Goal: Communication & Community: Answer question/provide support

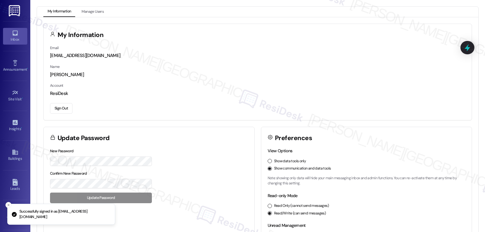
click at [11, 40] on div "Inbox" at bounding box center [15, 39] width 30 height 6
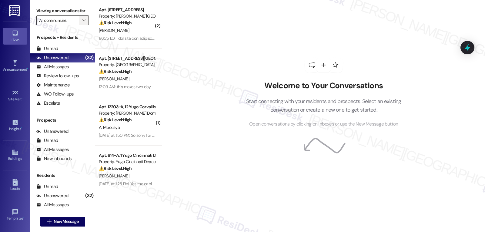
click at [82, 25] on span "" at bounding box center [84, 20] width 6 height 10
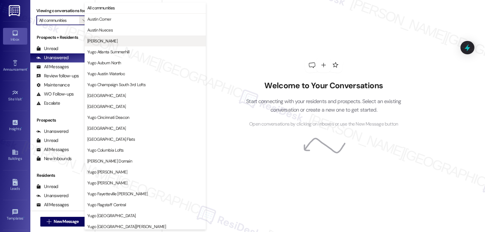
click at [97, 38] on button "[PERSON_NAME]" at bounding box center [145, 40] width 121 height 11
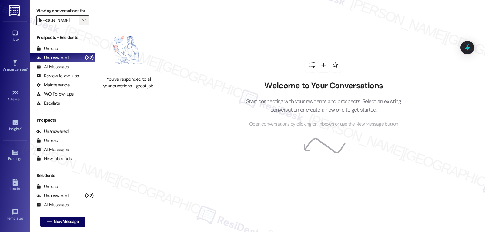
click at [83, 23] on icon "" at bounding box center [84, 20] width 3 height 5
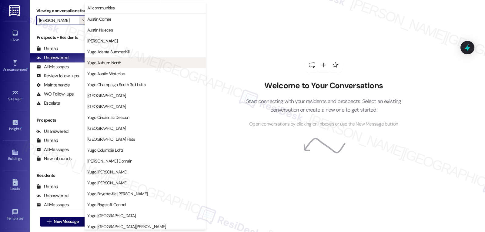
click at [108, 66] on span "Yugo Auburn North" at bounding box center [104, 63] width 34 height 6
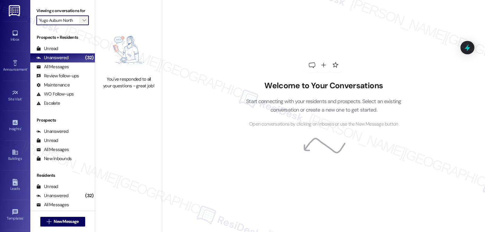
click at [84, 25] on button "" at bounding box center [84, 20] width 10 height 10
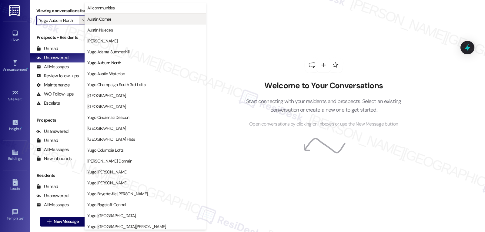
click at [119, 18] on span "Austin Corner" at bounding box center [145, 19] width 116 height 6
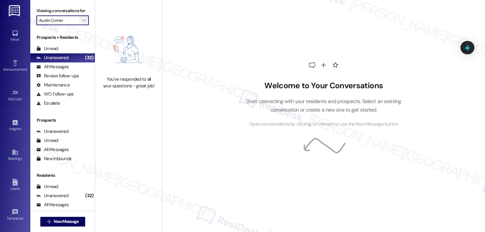
click at [83, 23] on icon "" at bounding box center [84, 20] width 3 height 5
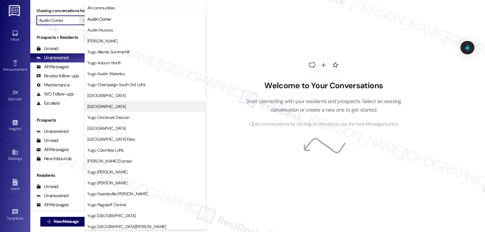
click at [111, 107] on span "[GEOGRAPHIC_DATA]" at bounding box center [106, 106] width 39 height 6
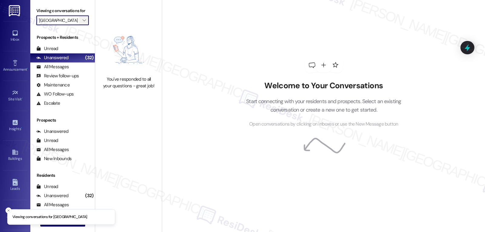
click at [83, 23] on icon "" at bounding box center [84, 20] width 3 height 5
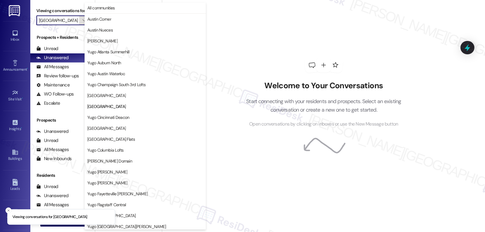
scroll to position [99, 0]
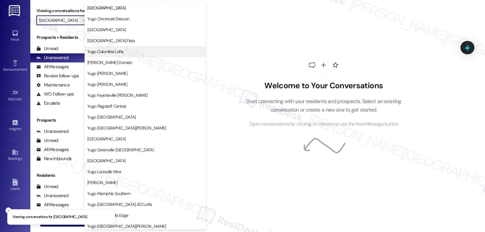
click at [98, 52] on span "Yugo Columbia Lofts" at bounding box center [105, 52] width 36 height 6
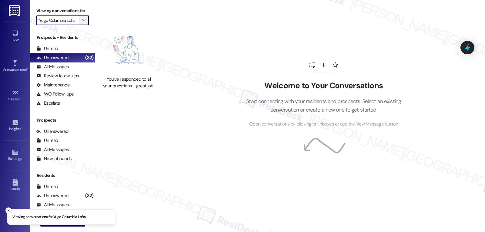
click at [83, 23] on icon "" at bounding box center [84, 20] width 3 height 5
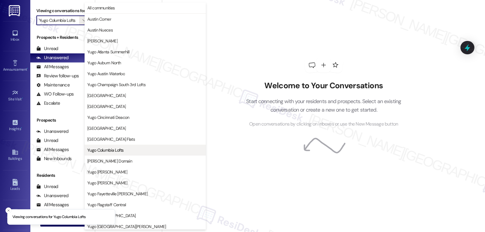
scroll to position [99, 0]
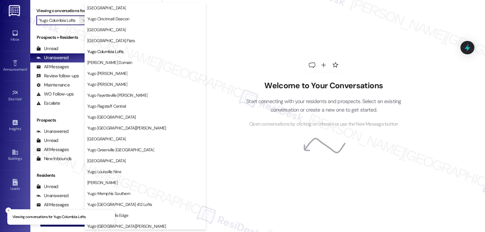
click at [111, 42] on span "[GEOGRAPHIC_DATA] Flats" at bounding box center [111, 41] width 48 height 6
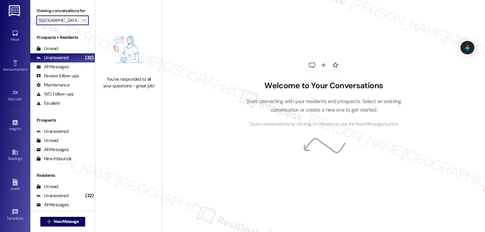
click at [83, 23] on icon "" at bounding box center [84, 20] width 3 height 5
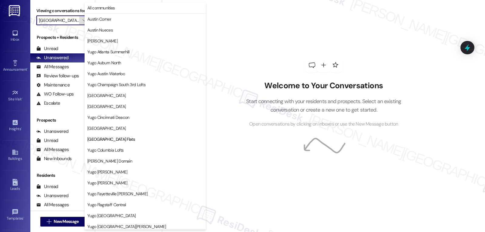
scroll to position [99, 0]
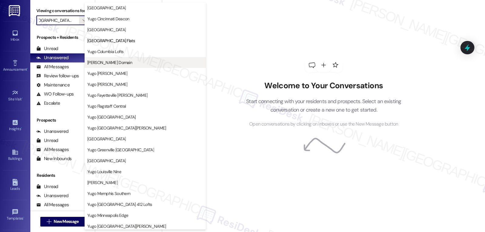
click at [116, 60] on span "[PERSON_NAME] Domain" at bounding box center [109, 62] width 45 height 6
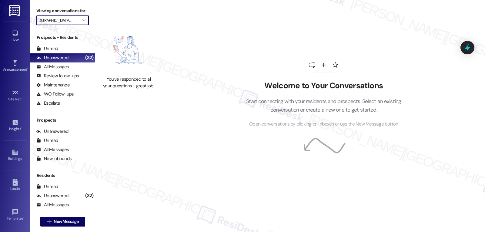
type input "[PERSON_NAME] Domain"
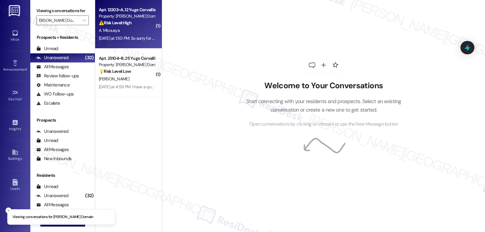
click at [135, 35] on div "[DATE] at 1:50 PM: So sorry for the late response, Im concerned as to what it's…" at bounding box center [126, 39] width 57 height 8
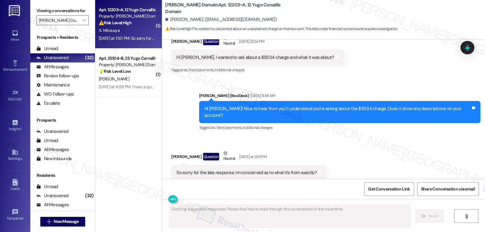
scroll to position [460, 0]
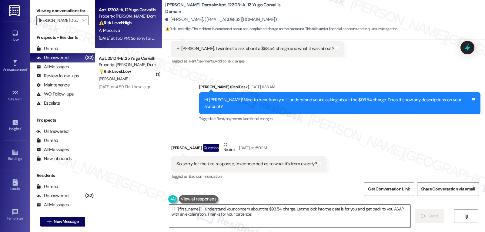
click at [138, 23] on div "⚠️ Risk Level: High The resident is concerned about an unexplained charge on th…" at bounding box center [127, 23] width 56 height 6
click at [274, 214] on textarea "Hi {{first_name}}, I understand your concern about the $93.54 charge. Let me lo…" at bounding box center [289, 216] width 241 height 23
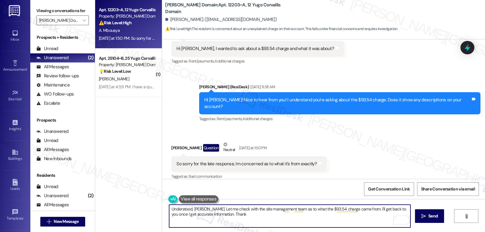
click at [245, 219] on textarea "Understood, [PERSON_NAME]. Let me check with the site management team as to wha…" at bounding box center [289, 216] width 241 height 23
click at [252, 220] on textarea "Understood, [PERSON_NAME]. Let me check with the site management team as to wha…" at bounding box center [289, 216] width 241 height 23
click at [211, 216] on textarea "Understood, [PERSON_NAME]. Let me check with the site management team as to wha…" at bounding box center [289, 216] width 241 height 23
click at [211, 217] on textarea "Understood, [PERSON_NAME]. Let me check with the site management team as to wha…" at bounding box center [289, 216] width 241 height 23
type textarea "Understood, [PERSON_NAME]. Let me check with the site management team as to wha…"
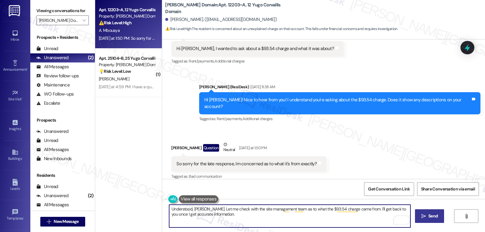
click at [433, 214] on span "Send" at bounding box center [433, 216] width 9 height 6
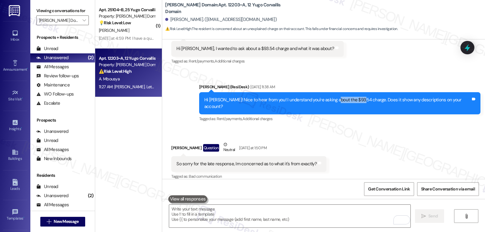
drag, startPoint x: 350, startPoint y: 100, endPoint x: 377, endPoint y: 100, distance: 27.0
click at [377, 100] on div "Hi [PERSON_NAME]! Nice to hear from you! I understand you're asking about the $…" at bounding box center [337, 103] width 267 height 13
copy div "$93.54 charge"
click at [472, 49] on div at bounding box center [468, 47] width 14 height 13
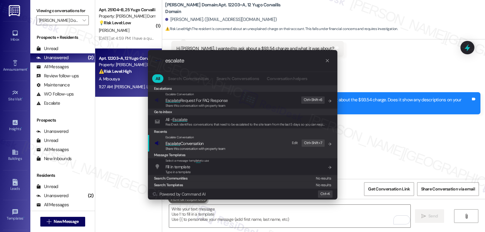
type input "escalate"
click at [205, 147] on span "Share this conversation with property team" at bounding box center [196, 149] width 60 height 4
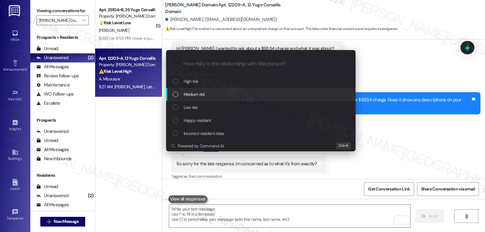
click at [218, 94] on div "Medium risk" at bounding box center [261, 94] width 177 height 7
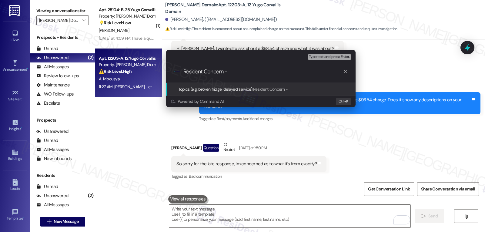
paste input "$93.54 charge"
type input "Resident Concern - $93.54 charge"
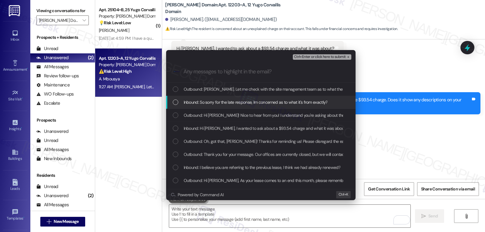
click at [184, 102] on span "Inbound: So sorry for the late response, Im concerned as to what it's from exac…" at bounding box center [256, 102] width 144 height 7
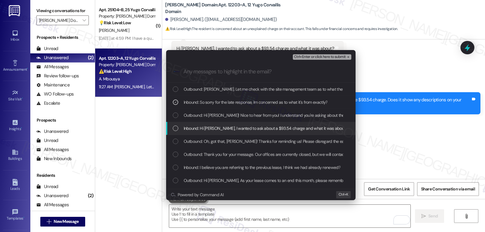
click at [178, 127] on div "List of options" at bounding box center [175, 128] width 5 height 5
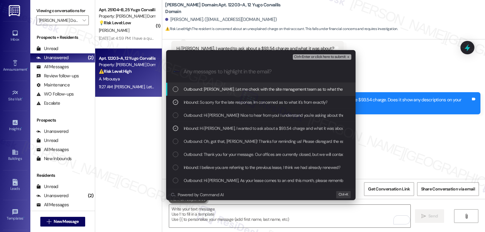
click at [329, 55] on span "Ctrl+Enter or click here to submit" at bounding box center [320, 57] width 52 height 4
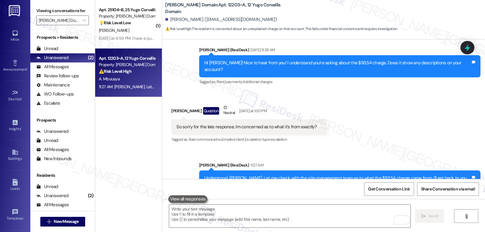
scroll to position [518, 0]
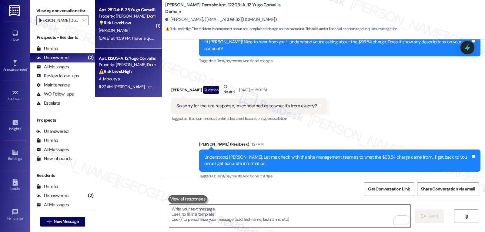
click at [119, 31] on span "[PERSON_NAME]" at bounding box center [114, 30] width 30 height 5
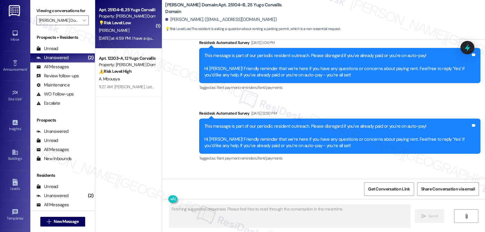
scroll to position [1672, 0]
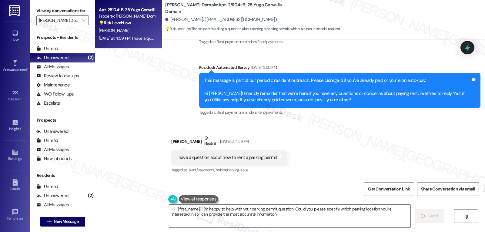
type textarea "Hi {{first_name}}! I'm happy to help with your parking permit question. Could y…"
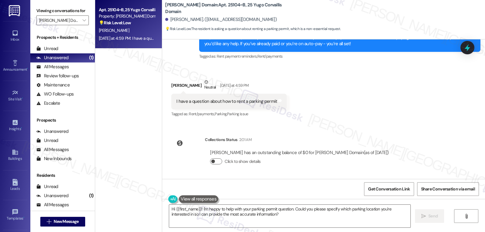
click at [211, 162] on span "button" at bounding box center [213, 162] width 4 height 4
click at [210, 159] on button "Click to hide details" at bounding box center [216, 161] width 12 height 6
click at [260, 219] on textarea "Hi {{first_name}}! I'm happy to help with your parking permit question. Could y…" at bounding box center [289, 216] width 241 height 23
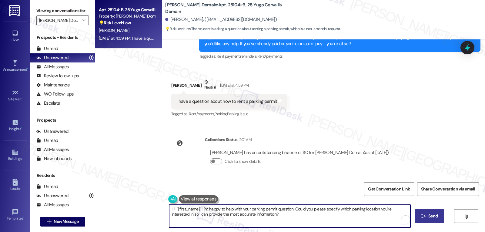
click at [420, 216] on span " Send" at bounding box center [429, 216] width 19 height 6
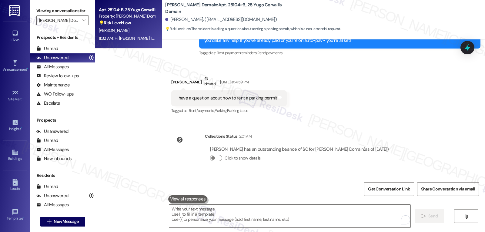
scroll to position [1777, 0]
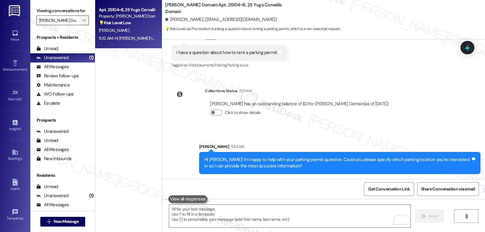
click at [83, 23] on icon "" at bounding box center [84, 20] width 3 height 5
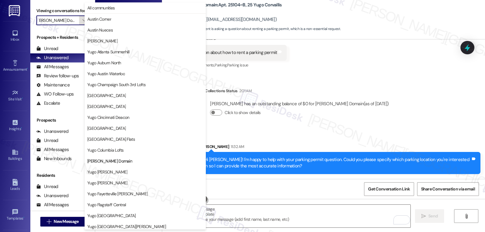
scroll to position [99, 0]
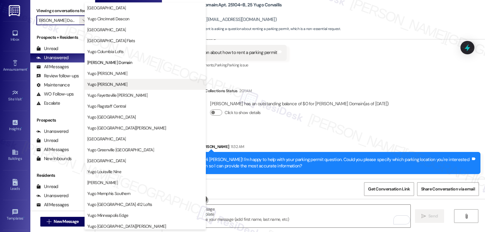
click at [114, 84] on span "Yugo [PERSON_NAME]" at bounding box center [107, 84] width 40 height 6
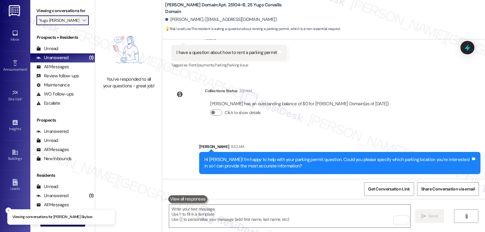
click at [83, 23] on icon "" at bounding box center [84, 20] width 3 height 5
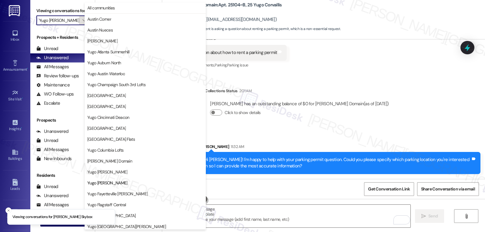
scroll to position [99, 0]
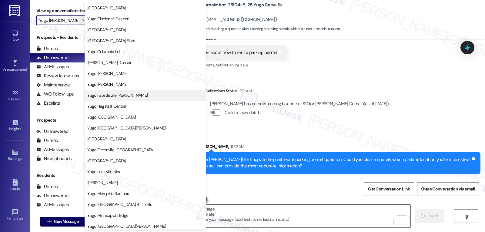
click at [117, 97] on span "Yugo Fayetteville [PERSON_NAME]" at bounding box center [117, 95] width 60 height 6
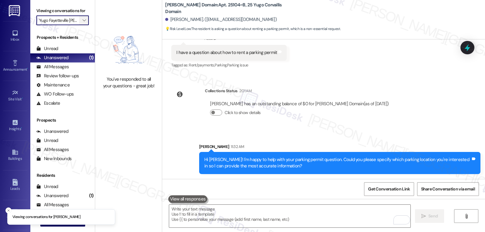
click at [83, 23] on icon "" at bounding box center [84, 20] width 3 height 5
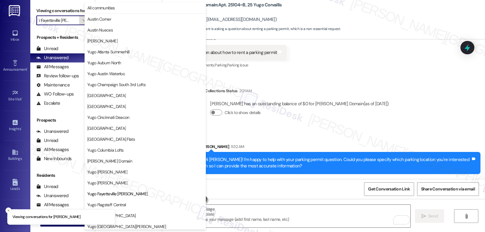
scroll to position [99, 0]
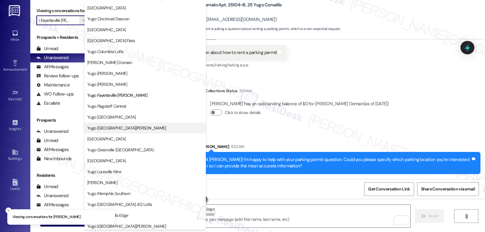
click at [115, 131] on button "Yugo [GEOGRAPHIC_DATA][PERSON_NAME]" at bounding box center [145, 128] width 121 height 11
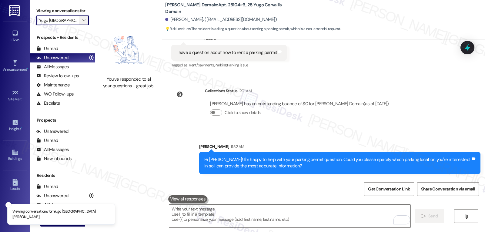
click at [83, 23] on icon "" at bounding box center [84, 20] width 3 height 5
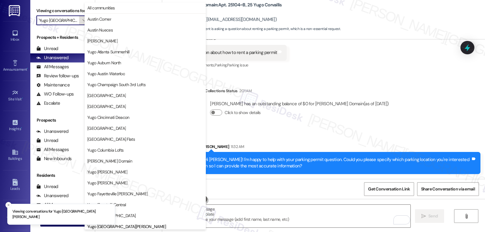
scroll to position [208, 0]
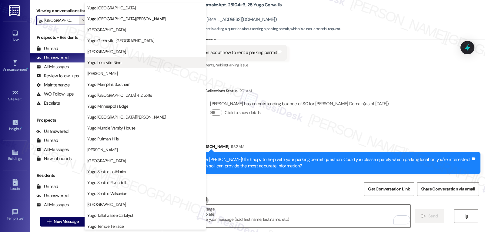
click at [116, 65] on span "Yugo Louisville Nine" at bounding box center [104, 62] width 34 height 6
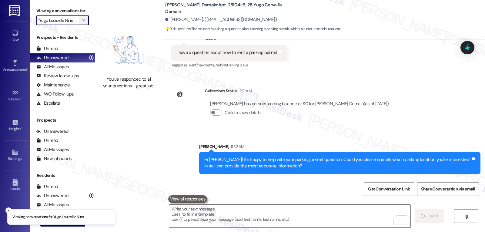
click at [83, 23] on icon "" at bounding box center [84, 20] width 3 height 5
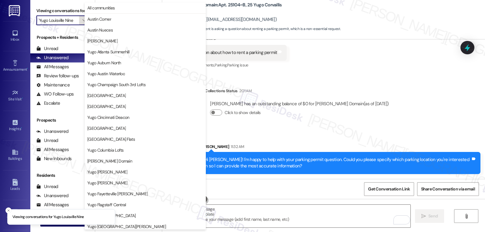
scroll to position [208, 0]
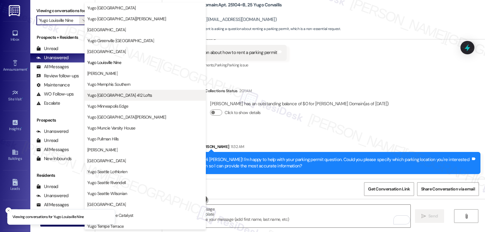
click at [110, 98] on span "Yugo [GEOGRAPHIC_DATA] 412 Lofts" at bounding box center [119, 95] width 65 height 6
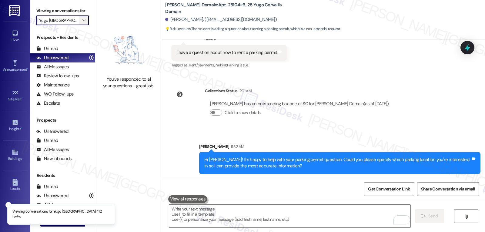
click at [83, 23] on icon "" at bounding box center [84, 20] width 3 height 5
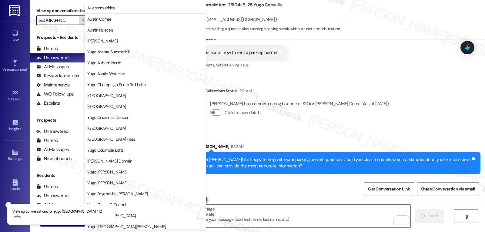
scroll to position [208, 0]
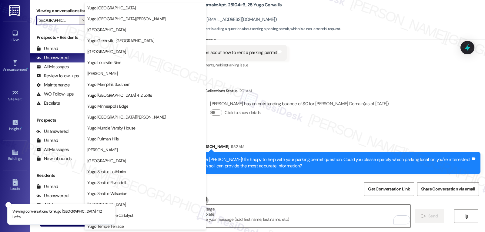
click at [116, 106] on span "Yugo Minneapolis Edge" at bounding box center [107, 106] width 41 height 6
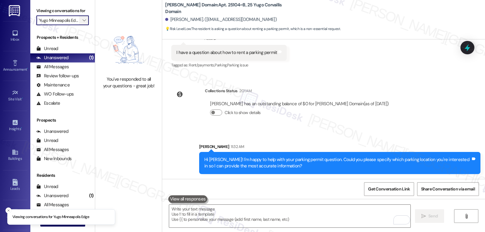
click at [81, 25] on span "" at bounding box center [84, 20] width 6 height 10
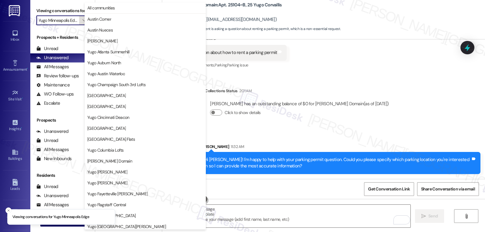
scroll to position [208, 0]
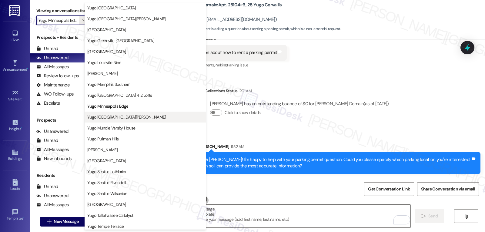
click at [129, 119] on span "Yugo [GEOGRAPHIC_DATA][PERSON_NAME]" at bounding box center [126, 117] width 79 height 6
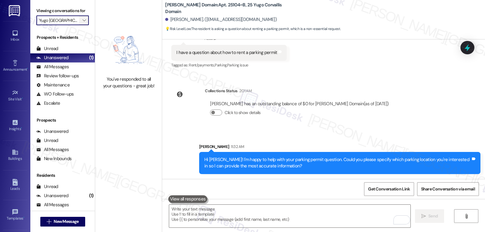
click at [83, 23] on icon "" at bounding box center [84, 20] width 3 height 5
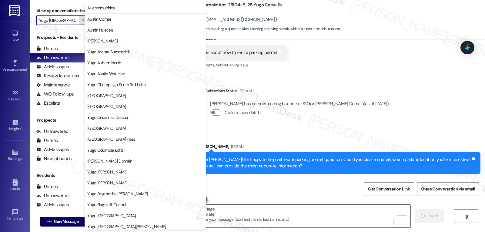
scroll to position [254, 0]
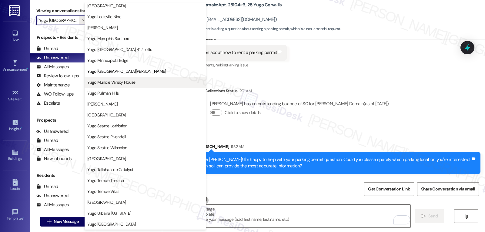
click at [121, 86] on button "Yugo Muncie Varsity House" at bounding box center [145, 82] width 121 height 11
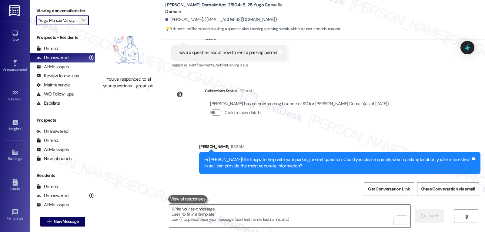
click at [83, 23] on icon "" at bounding box center [84, 20] width 3 height 5
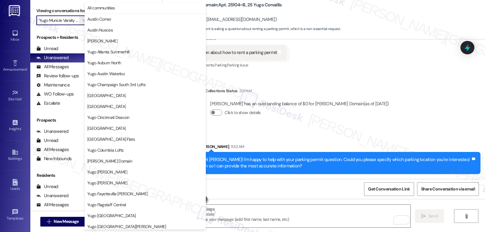
scroll to position [254, 0]
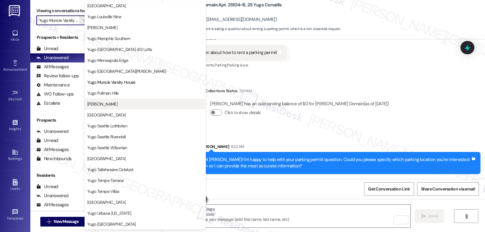
click at [116, 108] on button "[PERSON_NAME]" at bounding box center [145, 104] width 121 height 11
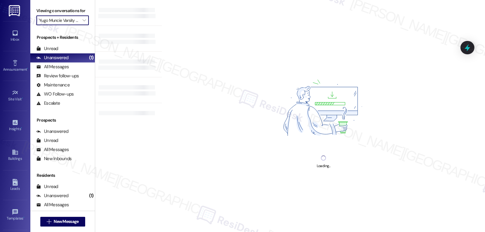
type input "[PERSON_NAME]"
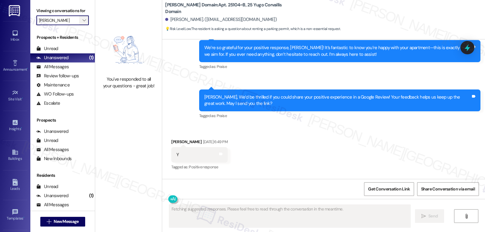
type textarea "Fetching suggested responses. Please feel free to read through the conversation…"
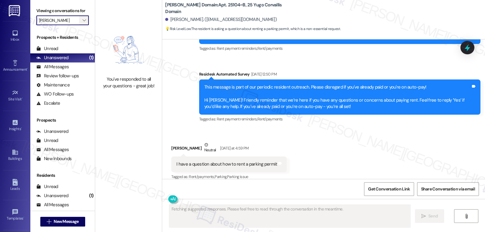
scroll to position [1672, 0]
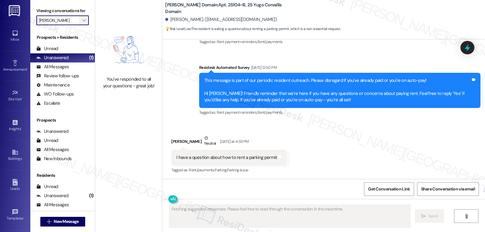
click at [81, 25] on span "" at bounding box center [84, 20] width 6 height 10
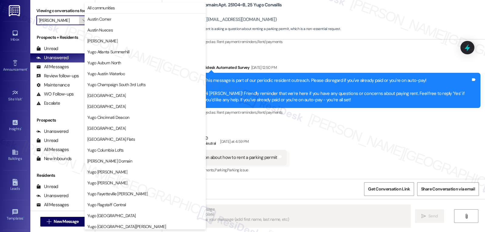
scroll to position [254, 0]
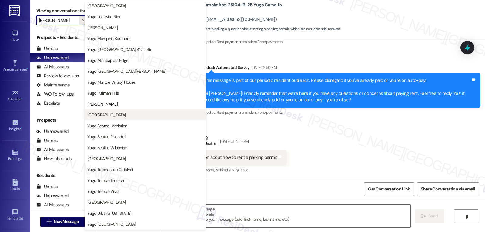
click at [120, 119] on button "[GEOGRAPHIC_DATA]" at bounding box center [145, 115] width 121 height 11
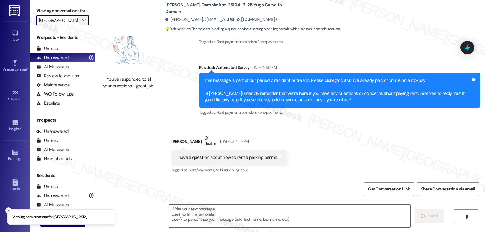
click at [81, 25] on span "" at bounding box center [84, 20] width 6 height 10
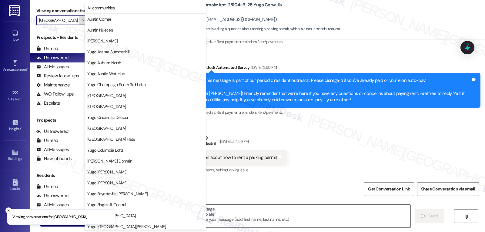
scroll to position [254, 0]
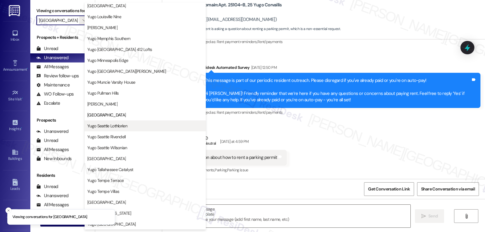
click at [121, 129] on button "Yugo Seattle Lothlorien" at bounding box center [145, 125] width 121 height 11
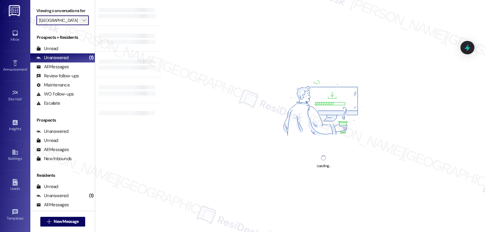
type input "Yugo Seattle Lothlorien"
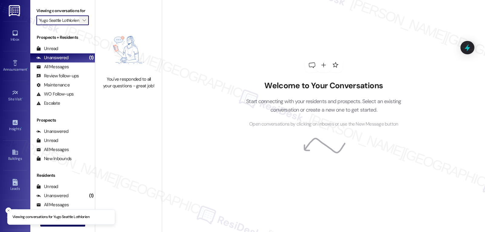
click at [83, 23] on icon "" at bounding box center [84, 20] width 3 height 5
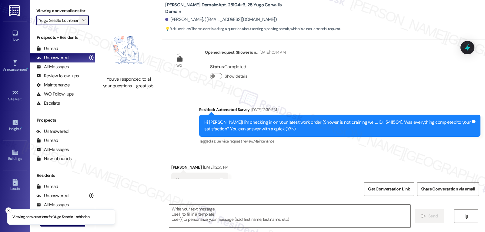
type textarea "Fetching suggested responses. Please feel free to read through the conversation…"
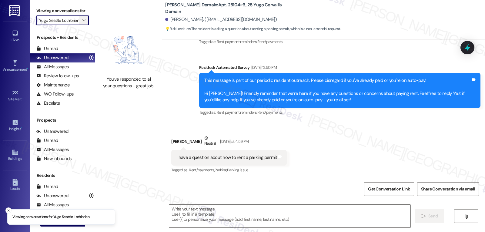
click at [81, 25] on span "" at bounding box center [84, 20] width 6 height 10
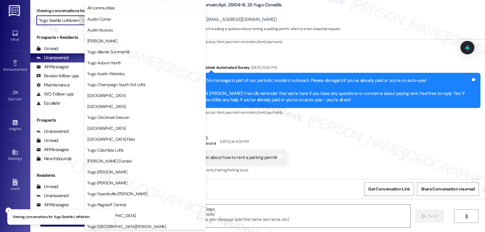
scroll to position [254, 0]
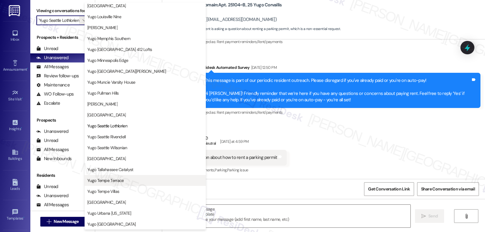
click at [123, 181] on span "Yugo Tempe Terrace" at bounding box center [105, 180] width 36 height 6
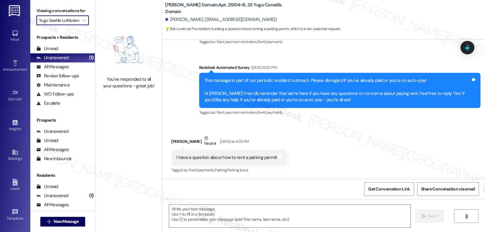
type input "Yugo Tempe Terrace"
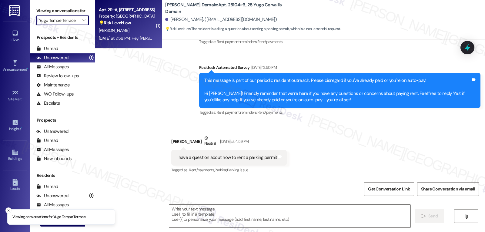
click at [113, 45] on div "Apt. 211~A, 3 Yugo Tempe Terrace Property: Yugo Tempe Terrace 💡 Risk Level: Low…" at bounding box center [128, 24] width 67 height 49
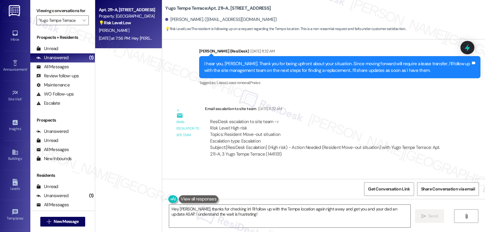
scroll to position [755, 0]
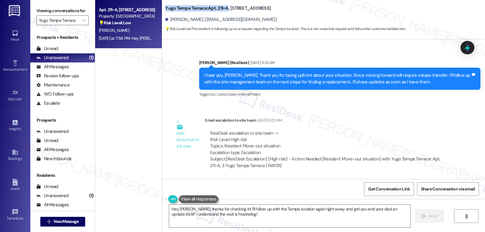
drag, startPoint x: 161, startPoint y: 10, endPoint x: 224, endPoint y: 7, distance: 63.1
click at [224, 7] on div "Yugo Tempe Terrace: Apt. 211~A, 3 Yugo Tempe Terrace [PERSON_NAME]. ([EMAIL_ADD…" at bounding box center [323, 17] width 323 height 31
copy b "Yugo Tempe Terrace: Apt. 211~A"
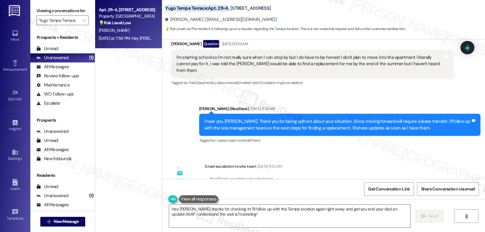
scroll to position [694, 0]
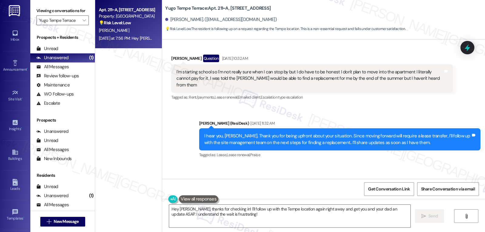
click at [392, 116] on div "Sent via SMS [PERSON_NAME] (ResiDesk) [DATE] 11:32 AM I hear you, [PERSON_NAME]…" at bounding box center [340, 140] width 291 height 49
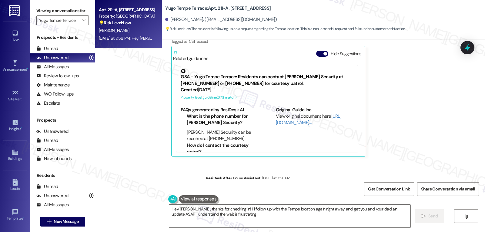
scroll to position [1058, 0]
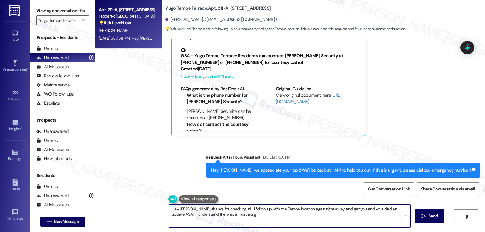
click at [290, 220] on textarea "Hey [PERSON_NAME], thanks for checking in! I'll follow up with the Tempe locati…" at bounding box center [289, 216] width 241 height 23
drag, startPoint x: 262, startPoint y: 208, endPoint x: 317, endPoint y: 210, distance: 55.0
click at [317, 210] on textarea "Hey [PERSON_NAME], thanks for checking in! I'll follow up with the Tempe locati…" at bounding box center [289, 216] width 241 height 23
drag, startPoint x: 237, startPoint y: 218, endPoint x: 96, endPoint y: 198, distance: 142.4
click at [95, 200] on div "Apt. 211~A, 3 Yugo Tempe Terrace Property: Yugo Tempe Terrace 💡 Risk Level: Low…" at bounding box center [290, 116] width 390 height 232
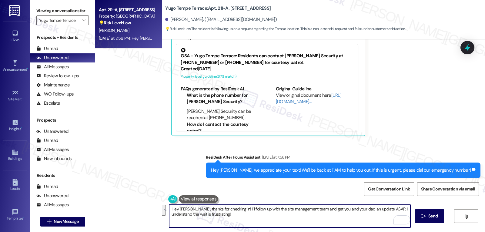
click at [259, 221] on textarea "Hey [PERSON_NAME], thanks for checking in! I'll follow up with the site managem…" at bounding box center [289, 216] width 241 height 23
paste textarea "completely understand how frustrating the wait must be. I’ll follow up with the…"
type textarea "Hey [PERSON_NAME], thanks for checking in! I completely understand how frustrat…"
click at [430, 213] on span "Send" at bounding box center [433, 216] width 9 height 6
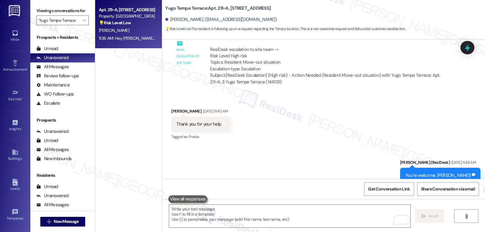
scroll to position [815, 0]
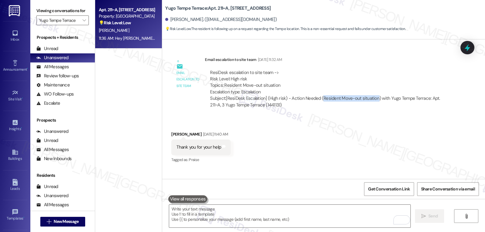
drag, startPoint x: 318, startPoint y: 86, endPoint x: 371, endPoint y: 86, distance: 53.1
click at [371, 95] on div "Subject: [ResiDesk Escalation] (High risk) - Action Needed (Resident Move-out s…" at bounding box center [329, 101] width 238 height 13
copy div "Resident Move-out situation"
click at [469, 50] on icon at bounding box center [467, 47] width 7 height 9
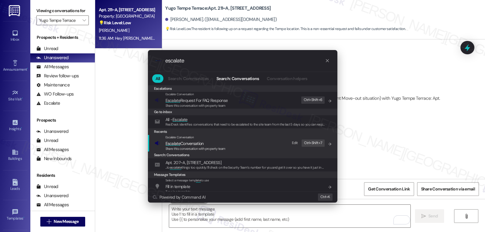
type input "escalate"
click at [199, 147] on span "Share this conversation with property team" at bounding box center [196, 149] width 60 height 4
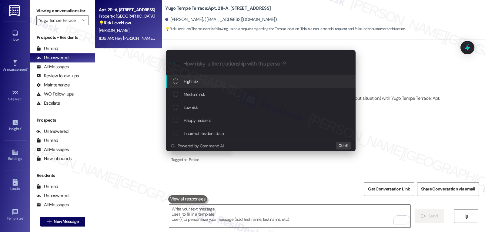
click at [204, 82] on div "High risk" at bounding box center [261, 81] width 177 height 7
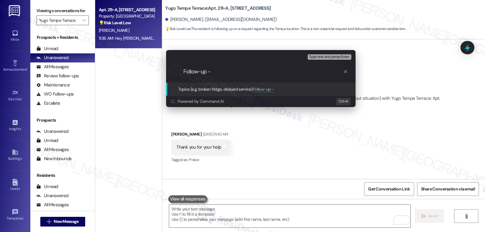
paste input "Resident Move-out situation"
type input "Follow-up - Resident Move-out situation"
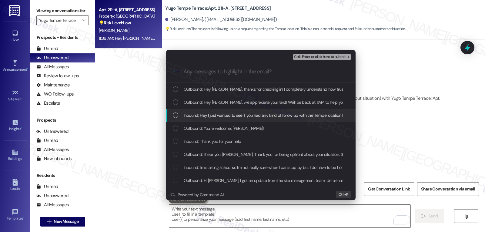
click at [187, 116] on span "Inbound: Hey I just wanted to see if you had any kind of follow up with the Tem…" at bounding box center [305, 115] width 242 height 7
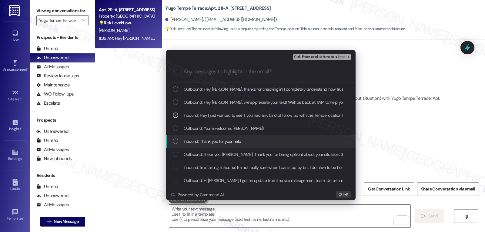
click at [183, 143] on div "Inbound: Thank you for your help" at bounding box center [261, 141] width 177 height 7
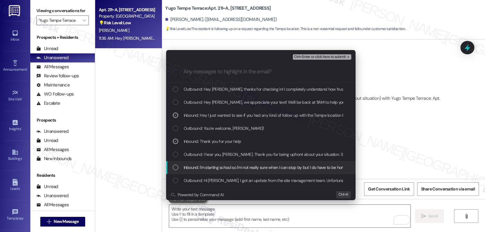
click at [174, 169] on div "List of options" at bounding box center [175, 167] width 5 height 5
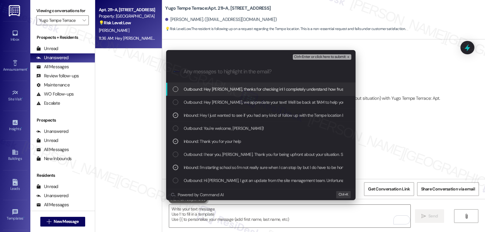
click at [327, 55] on span "Ctrl+Enter or click here to submit" at bounding box center [320, 57] width 52 height 4
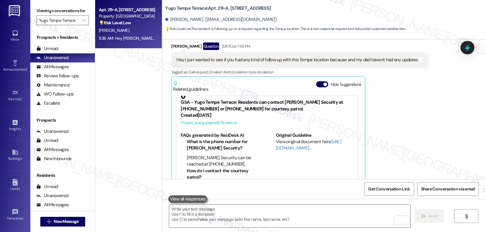
scroll to position [8, 0]
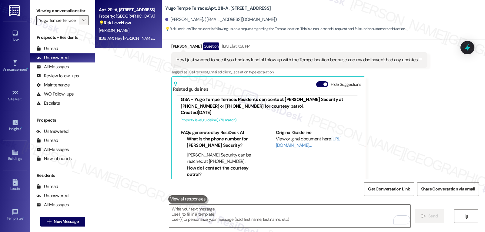
click at [83, 23] on icon "" at bounding box center [84, 20] width 3 height 5
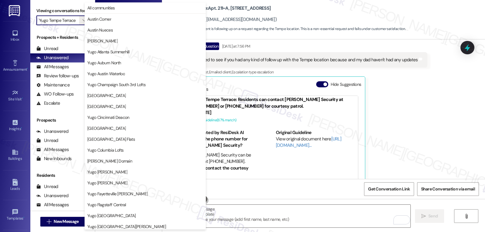
scroll to position [254, 0]
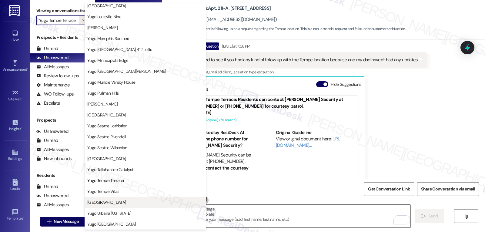
click at [128, 204] on span "[GEOGRAPHIC_DATA]" at bounding box center [145, 202] width 116 height 6
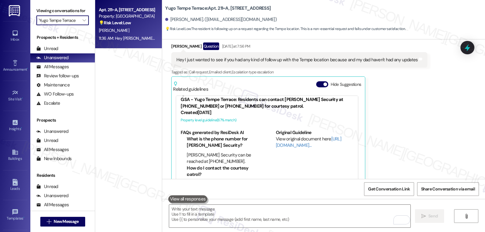
type input "[GEOGRAPHIC_DATA]"
click at [121, 40] on div "[DATE] at 12:24 PM: Hi there! I actually moved out over the summer so i'm not s…" at bounding box center [200, 37] width 202 height 5
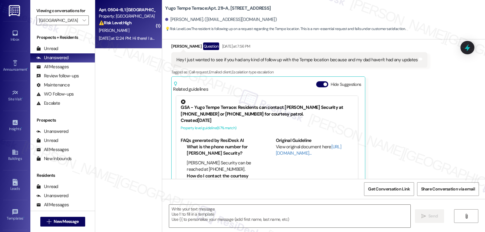
type textarea "Fetching suggested responses. Please feel free to read through the conversation…"
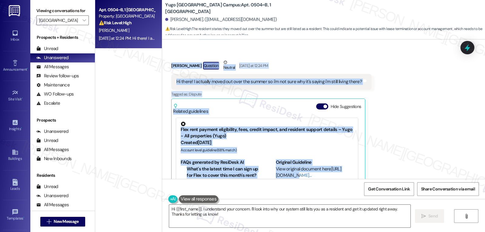
scroll to position [564, 0]
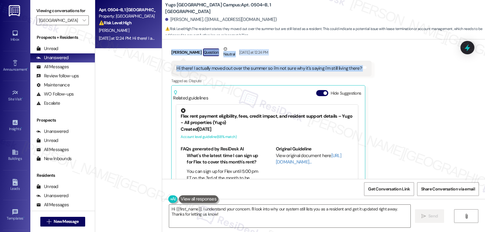
drag, startPoint x: 194, startPoint y: 91, endPoint x: 366, endPoint y: 67, distance: 173.9
click at [366, 67] on div "Lease started [DATE] 8:00 PM Survey, sent via SMS Residesk Automated Survey [DA…" at bounding box center [323, 109] width 323 height 140
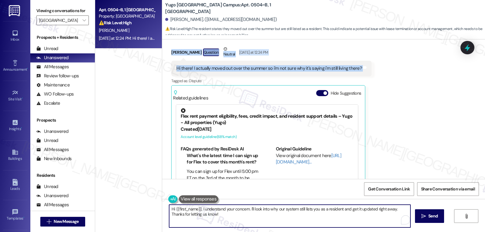
click at [214, 213] on textarea "Hi {{first_name}}, I understand your concern. I'll look into why our system sti…" at bounding box center [289, 216] width 241 height 23
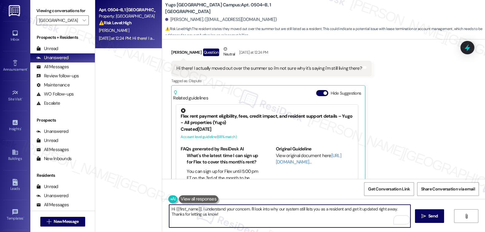
click at [279, 212] on textarea "Hi {{first_name}}, I understand your concern. I'll look into why our system sti…" at bounding box center [289, 216] width 241 height 23
type textarea "Thanks for letting me know, [PERSON_NAME]! I apologize for the confusion. We wi…"
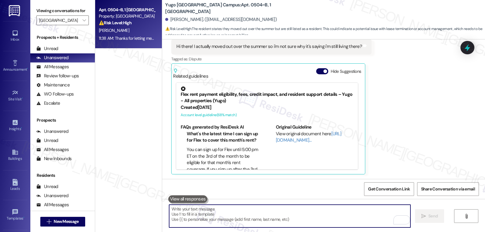
scroll to position [629, 0]
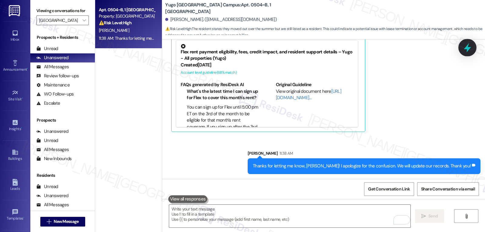
click at [468, 47] on icon at bounding box center [467, 47] width 7 height 9
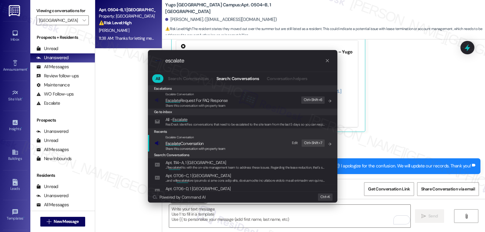
type input "escalate"
click at [197, 143] on span "Escalate Conversation" at bounding box center [185, 143] width 38 height 5
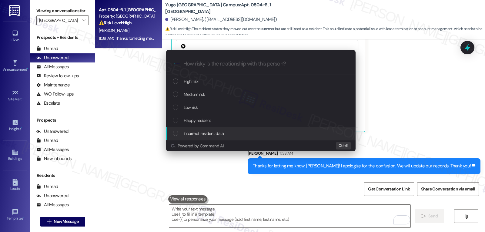
click at [193, 136] on span "Incorrect resident data" at bounding box center [204, 133] width 40 height 7
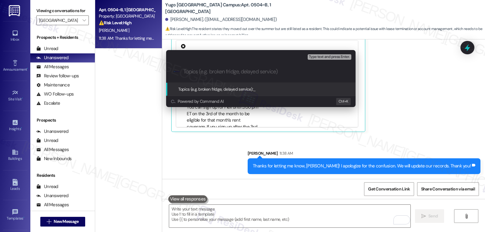
click at [221, 71] on input "Topics (e.g. broken fridge, delayed service)" at bounding box center [266, 72] width 165 height 6
type input "No longer a resident."
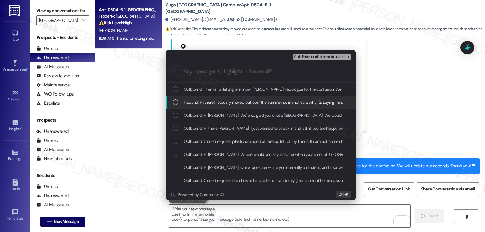
click at [191, 102] on span "Inbound: Hi there! I actually moved out over the summer so i'm not sure why it'…" at bounding box center [276, 102] width 184 height 7
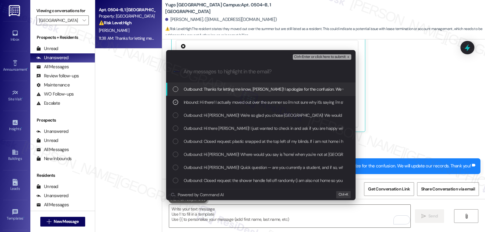
click at [338, 58] on span "Ctrl+Enter or click here to submit" at bounding box center [320, 57] width 52 height 4
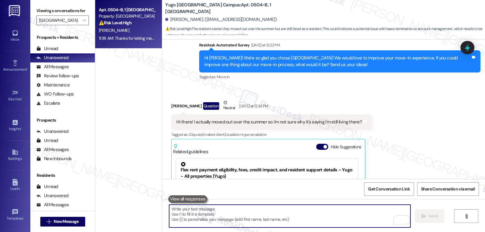
scroll to position [525, 0]
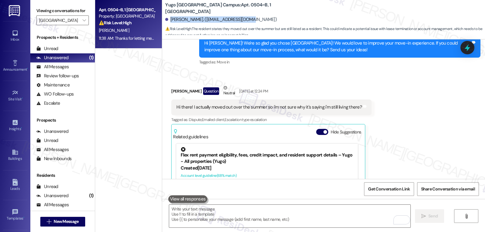
drag, startPoint x: 166, startPoint y: 21, endPoint x: 256, endPoint y: 20, distance: 90.7
click at [256, 20] on div "[PERSON_NAME]. ([EMAIL_ADDRESS][DOMAIN_NAME])" at bounding box center [325, 20] width 320 height 12
copy div "[PERSON_NAME]. ([EMAIL_ADDRESS][DOMAIN_NAME])"
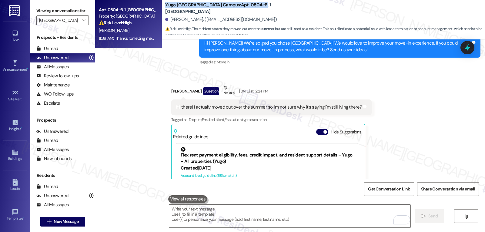
drag, startPoint x: 161, startPoint y: 7, endPoint x: 232, endPoint y: 10, distance: 71.0
click at [232, 10] on div "Yugo [GEOGRAPHIC_DATA] Campus: Apt. 0504~B, 1 [GEOGRAPHIC_DATA] [PERSON_NAME]. …" at bounding box center [323, 18] width 323 height 33
copy b "[GEOGRAPHIC_DATA]: Apt. 0504~B"
click at [408, 191] on span "Get Conversation Link" at bounding box center [389, 189] width 42 height 6
click at [83, 23] on icon "" at bounding box center [84, 20] width 3 height 5
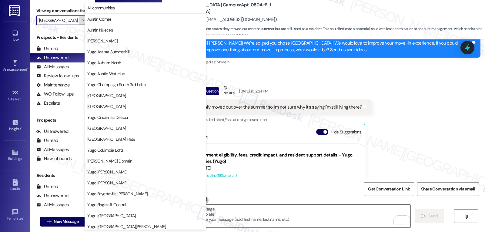
scroll to position [254, 0]
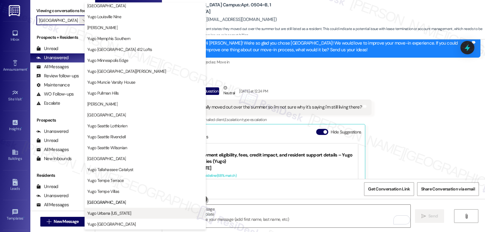
click at [113, 212] on span "Yugo Urbana [US_STATE]" at bounding box center [109, 213] width 44 height 6
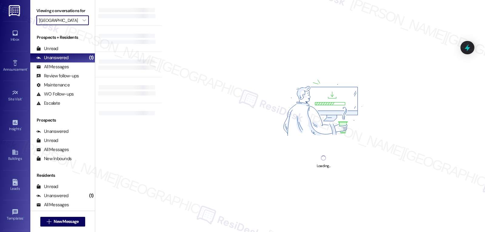
type input "Yugo Urbana [US_STATE]"
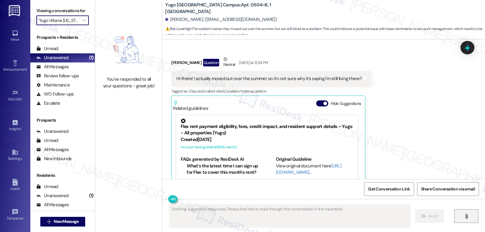
scroll to position [586, 0]
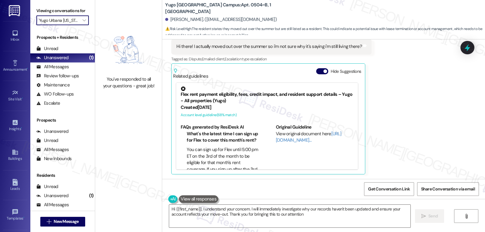
type textarea "Hi {{first_name}}, I understand your concern. I will immediately investigate wh…"
click at [83, 23] on icon "" at bounding box center [84, 20] width 3 height 5
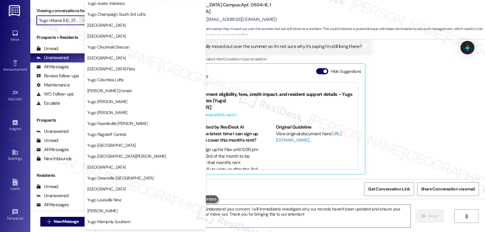
scroll to position [0, 0]
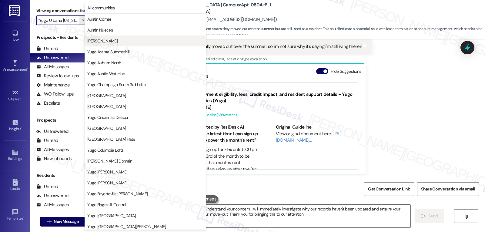
click at [120, 42] on span "[PERSON_NAME]" at bounding box center [145, 41] width 116 height 6
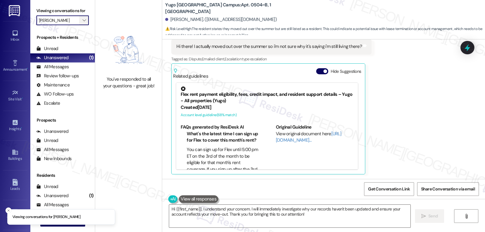
click at [81, 25] on span "" at bounding box center [84, 20] width 6 height 10
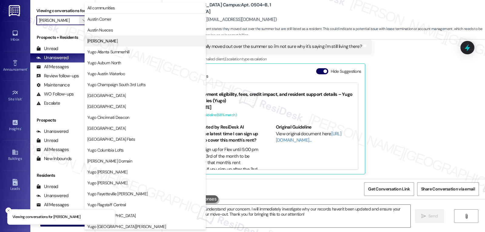
click at [99, 43] on span "[PERSON_NAME]" at bounding box center [102, 41] width 30 height 6
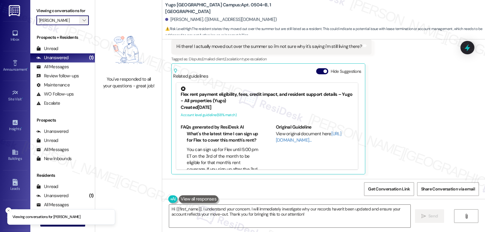
click at [79, 25] on button "" at bounding box center [84, 20] width 10 height 10
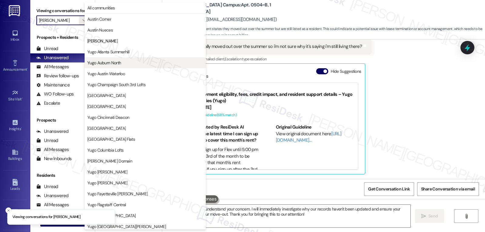
click at [106, 63] on span "Yugo Auburn North" at bounding box center [104, 63] width 34 height 6
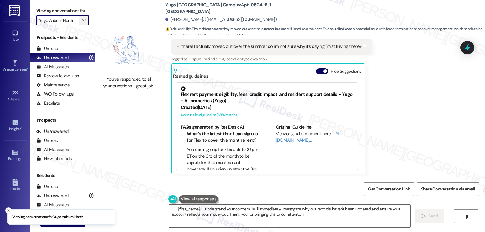
click at [83, 23] on icon "" at bounding box center [84, 20] width 3 height 5
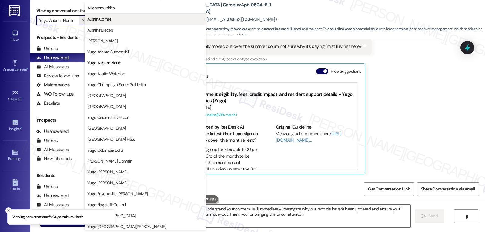
click at [120, 22] on span "Austin Corner" at bounding box center [145, 19] width 116 height 6
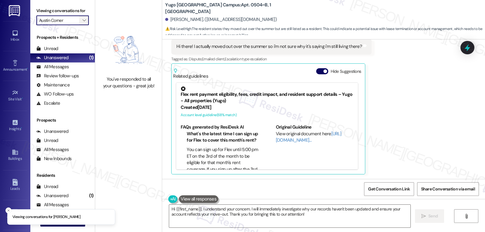
click at [79, 25] on button "" at bounding box center [84, 20] width 10 height 10
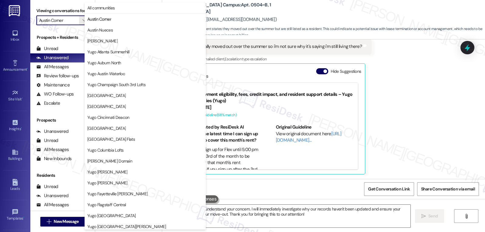
click at [118, 107] on span "[GEOGRAPHIC_DATA]" at bounding box center [106, 106] width 39 height 6
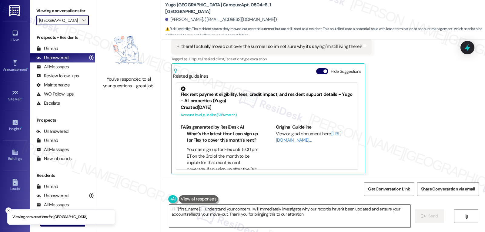
click at [83, 23] on icon "" at bounding box center [84, 20] width 3 height 5
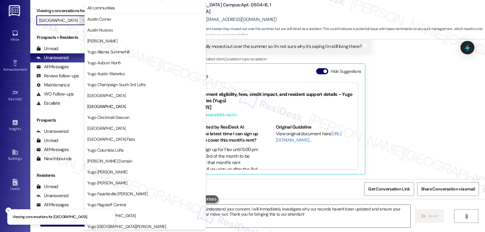
scroll to position [99, 0]
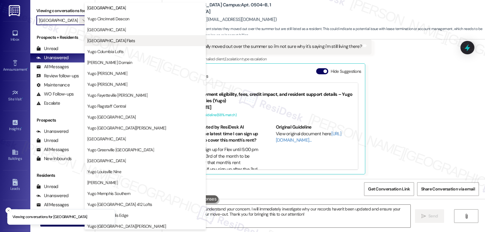
click at [107, 43] on span "[GEOGRAPHIC_DATA] Flats" at bounding box center [111, 41] width 48 height 6
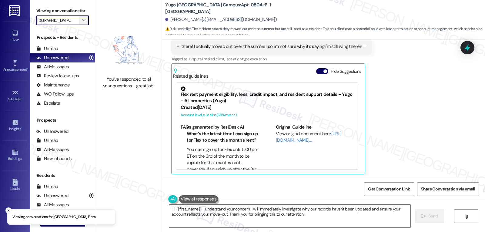
click at [81, 25] on span "" at bounding box center [84, 20] width 6 height 10
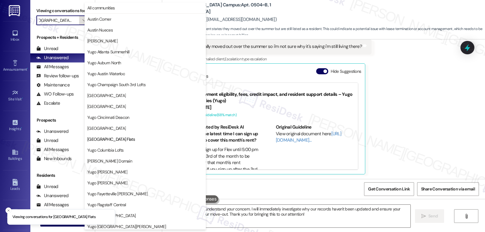
scroll to position [99, 0]
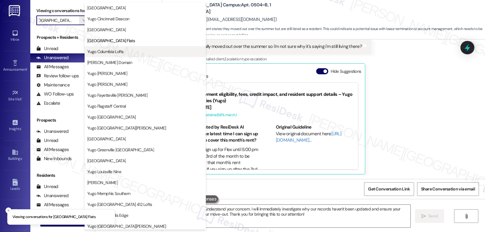
click at [102, 53] on span "Yugo Columbia Lofts" at bounding box center [105, 52] width 36 height 6
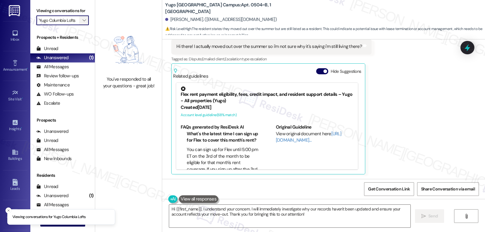
click at [83, 23] on icon "" at bounding box center [84, 20] width 3 height 5
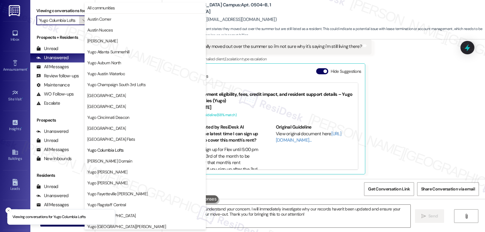
scroll to position [99, 0]
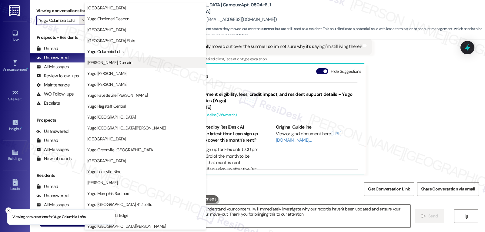
click at [110, 63] on span "[PERSON_NAME] Domain" at bounding box center [109, 62] width 45 height 6
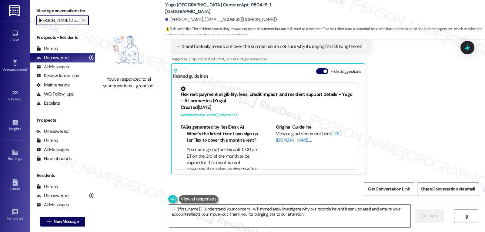
click at [83, 23] on icon "" at bounding box center [84, 20] width 3 height 5
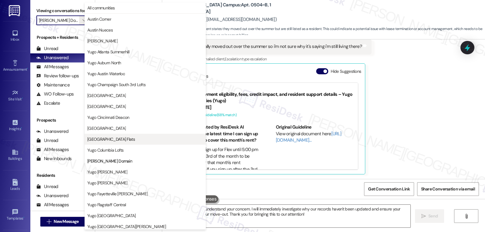
scroll to position [99, 0]
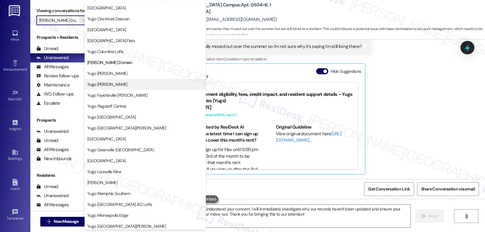
click at [118, 85] on span "Yugo [PERSON_NAME]" at bounding box center [107, 84] width 40 height 6
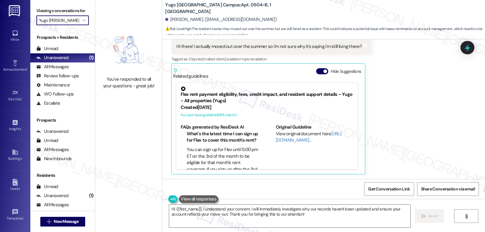
click at [73, 25] on input "Yugo [PERSON_NAME]" at bounding box center [59, 20] width 40 height 10
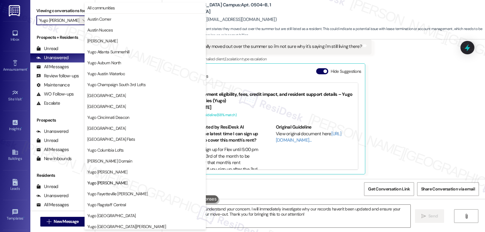
scroll to position [99, 0]
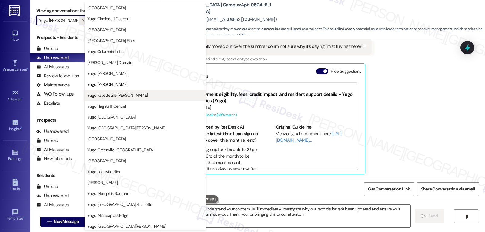
click at [110, 97] on span "Yugo Fayetteville [PERSON_NAME]" at bounding box center [117, 95] width 60 height 6
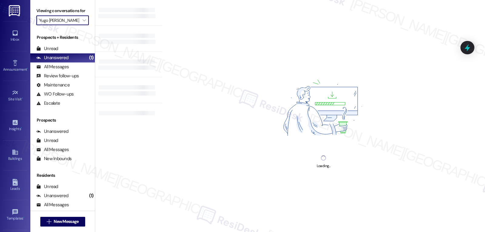
type input "Yugo Fayetteville [PERSON_NAME]"
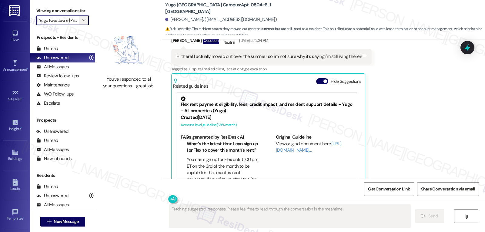
scroll to position [586, 0]
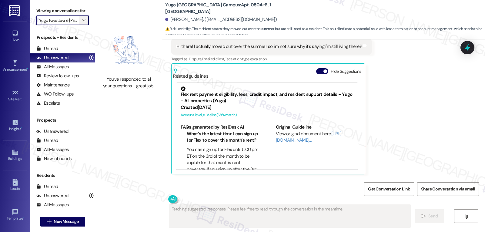
click at [83, 23] on icon "" at bounding box center [84, 20] width 3 height 5
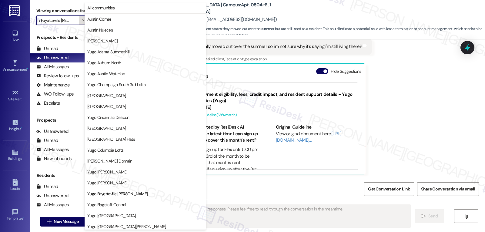
scroll to position [99, 0]
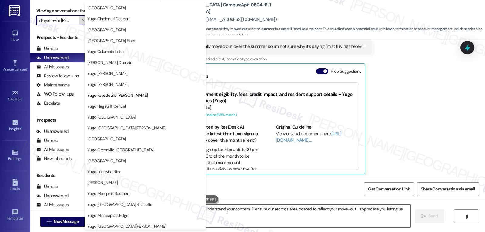
type textarea "Hi {{first_name}}, I understand your concern. I'll ensure our records are updat…"
click at [123, 132] on button "Yugo [GEOGRAPHIC_DATA][PERSON_NAME]" at bounding box center [145, 128] width 121 height 11
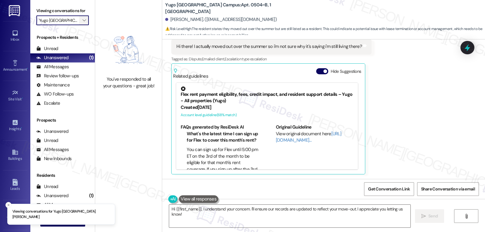
click at [82, 25] on span "" at bounding box center [84, 20] width 6 height 10
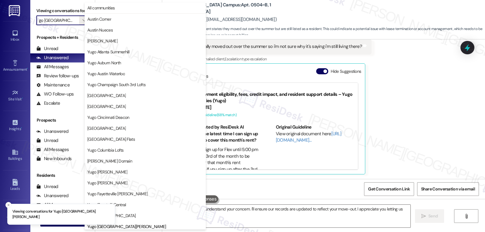
scroll to position [208, 0]
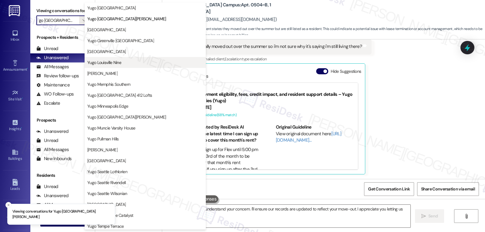
click at [108, 65] on span "Yugo Louisville Nine" at bounding box center [104, 62] width 34 height 6
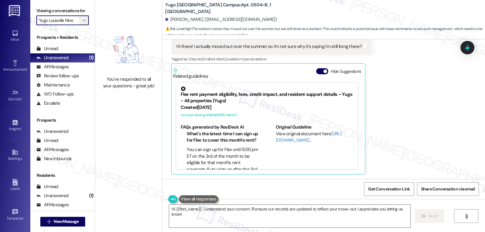
click at [79, 25] on button "" at bounding box center [84, 20] width 10 height 10
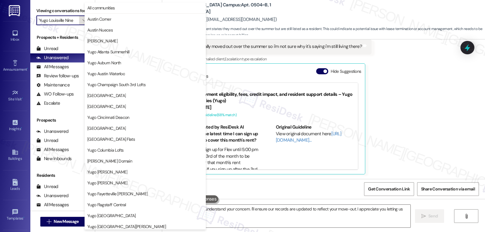
scroll to position [208, 0]
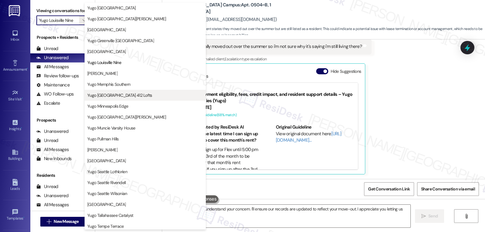
click at [130, 99] on button "Yugo [GEOGRAPHIC_DATA] 412 Lofts" at bounding box center [145, 95] width 121 height 11
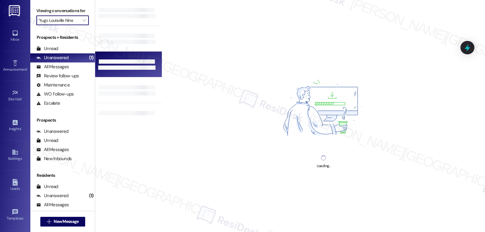
type input "Yugo [GEOGRAPHIC_DATA] 412 Lofts"
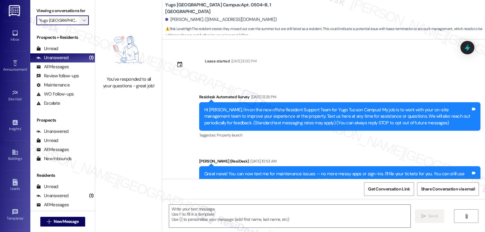
click at [83, 23] on icon "" at bounding box center [84, 20] width 3 height 5
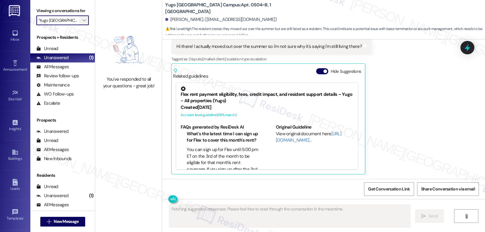
click at [83, 23] on icon "" at bounding box center [84, 20] width 3 height 5
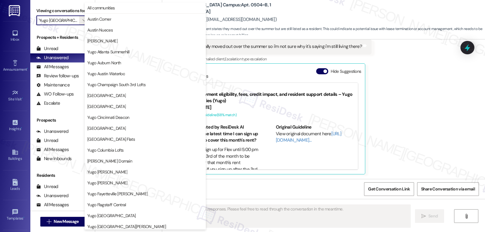
scroll to position [208, 0]
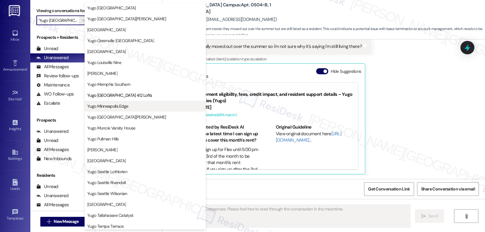
click at [124, 109] on span "Yugo Minneapolis Edge" at bounding box center [107, 106] width 41 height 6
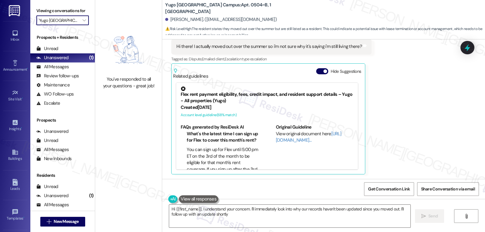
type textarea "Hi {{first_name}}, I understand your concern. I'll immediately look into why ou…"
type input "Yugo Minneapolis Edge"
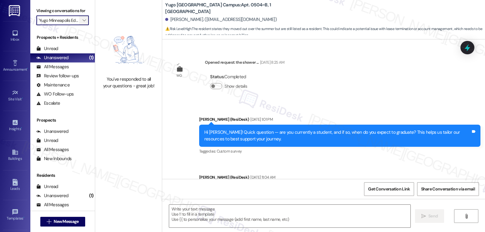
type textarea "Fetching suggested responses. Please feel free to read through the conversation…"
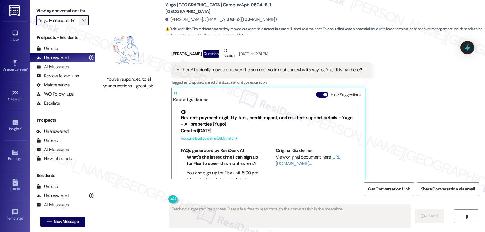
scroll to position [586, 0]
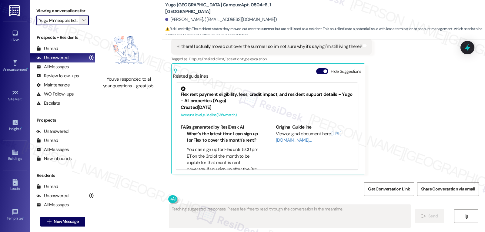
click at [81, 25] on span "" at bounding box center [84, 20] width 6 height 10
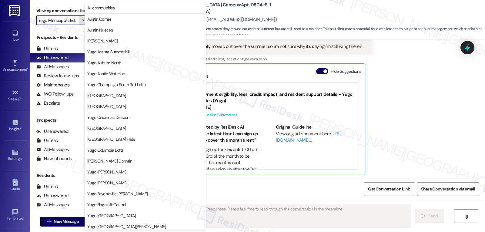
scroll to position [208, 0]
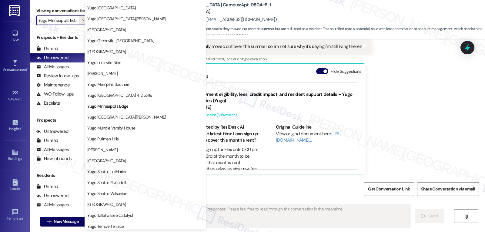
click at [124, 118] on span "Yugo [GEOGRAPHIC_DATA][PERSON_NAME]" at bounding box center [126, 117] width 79 height 6
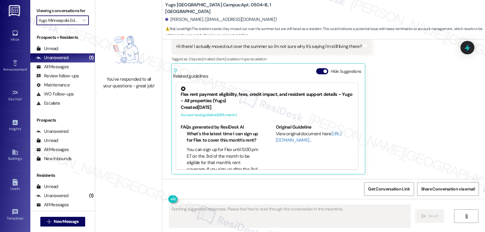
type input "Yugo [GEOGRAPHIC_DATA][PERSON_NAME]"
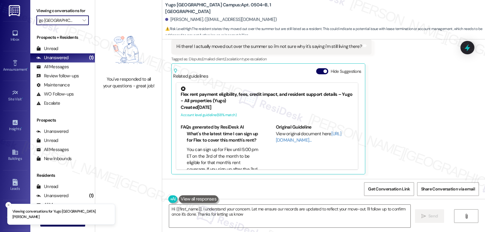
type textarea "Hi {{first_name}}, I understand your concern. Let me ensure our records are upd…"
click at [83, 25] on span "" at bounding box center [84, 20] width 6 height 10
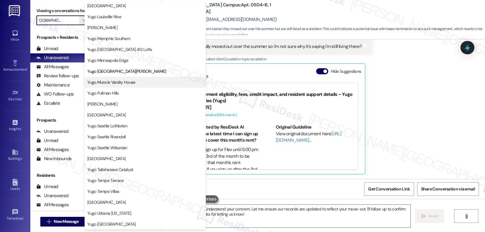
click at [116, 85] on span "Yugo Muncie Varsity House" at bounding box center [111, 82] width 48 height 6
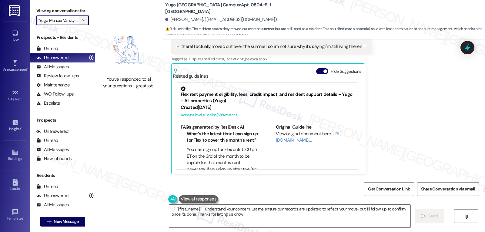
click at [83, 23] on icon "" at bounding box center [84, 20] width 3 height 5
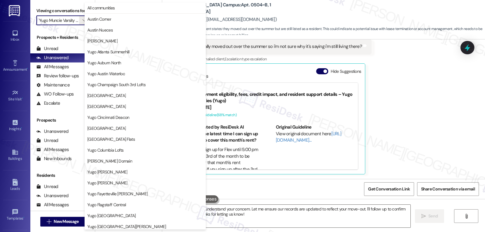
scroll to position [254, 0]
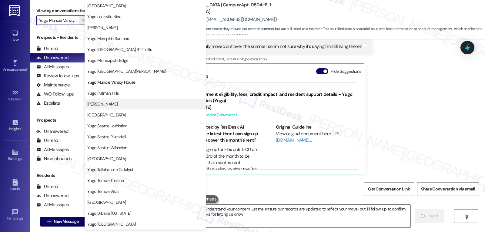
click at [105, 107] on span "[PERSON_NAME]" at bounding box center [102, 104] width 30 height 6
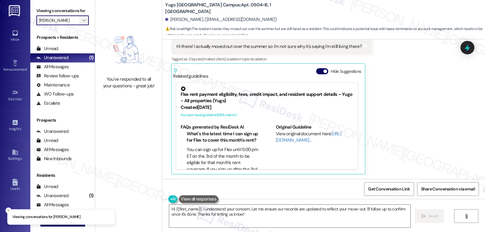
click at [83, 23] on icon "" at bounding box center [84, 20] width 3 height 5
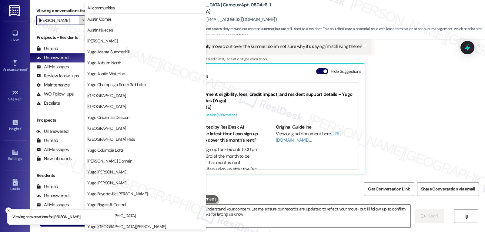
scroll to position [254, 0]
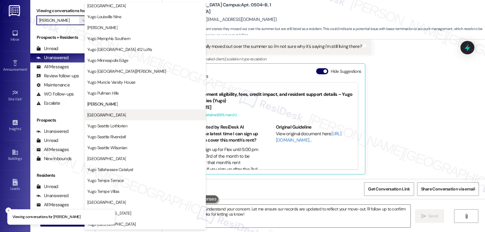
click at [116, 118] on button "[GEOGRAPHIC_DATA]" at bounding box center [145, 115] width 121 height 11
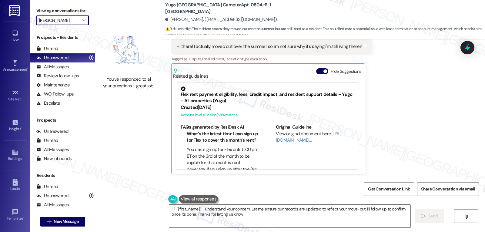
type input "[GEOGRAPHIC_DATA]"
click at [83, 23] on icon "" at bounding box center [84, 20] width 3 height 5
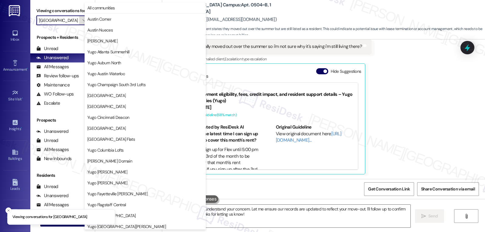
scroll to position [254, 0]
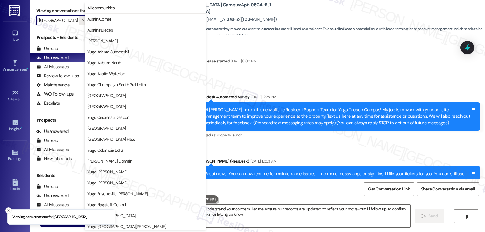
scroll to position [254, 0]
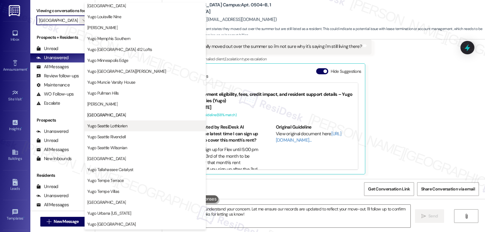
click at [115, 127] on span "Yugo Seattle Lothlorien" at bounding box center [107, 126] width 40 height 6
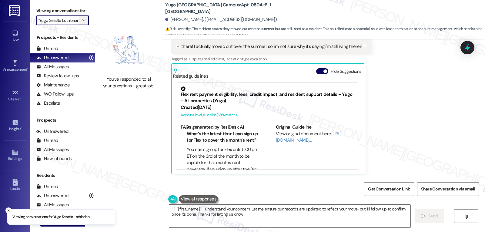
click at [83, 23] on icon "" at bounding box center [84, 20] width 3 height 5
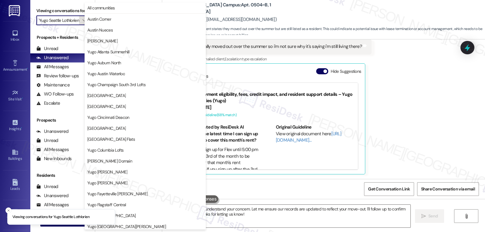
scroll to position [254, 0]
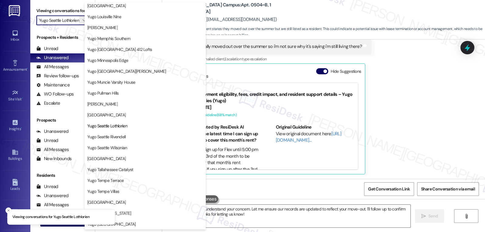
click at [117, 178] on span "Yugo Tempe Terrace" at bounding box center [105, 180] width 36 height 6
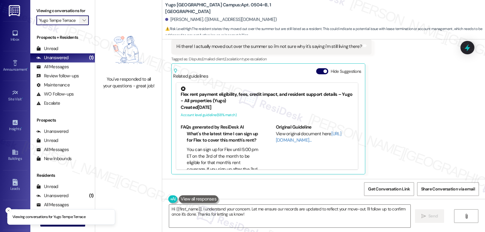
click at [83, 23] on icon "" at bounding box center [84, 20] width 3 height 5
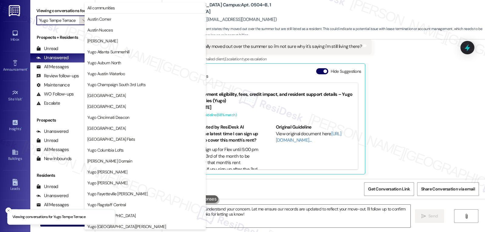
scroll to position [254, 0]
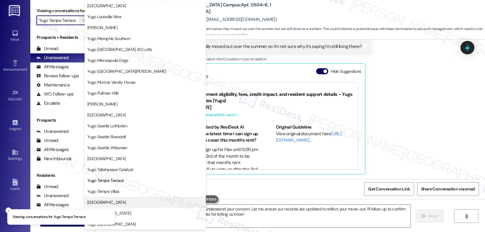
click at [127, 206] on button "[GEOGRAPHIC_DATA]" at bounding box center [145, 202] width 121 height 11
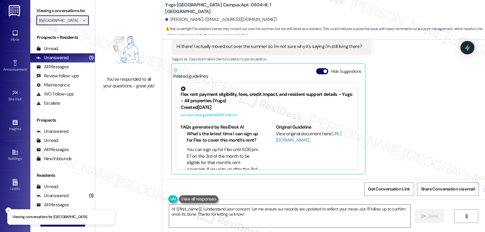
click at [81, 25] on span "" at bounding box center [84, 20] width 6 height 10
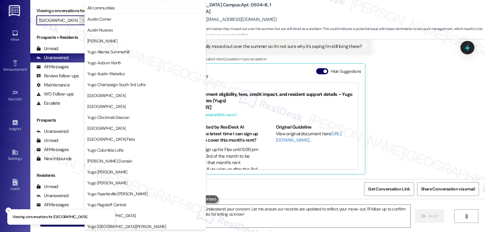
scroll to position [254, 0]
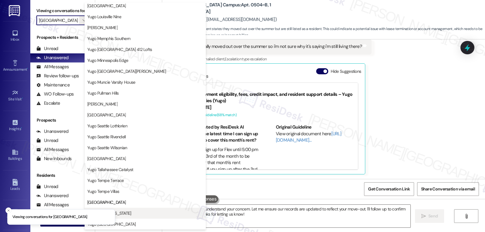
click at [134, 215] on span "Yugo Urbana [US_STATE]" at bounding box center [145, 213] width 116 height 6
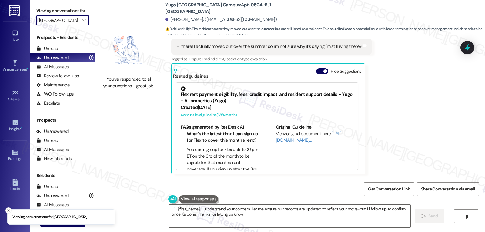
type input "Yugo Urbana [US_STATE]"
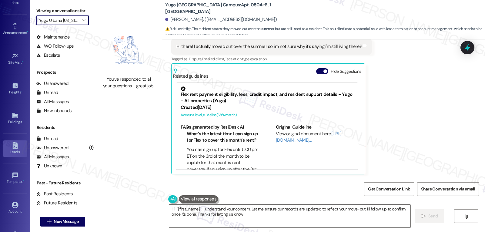
scroll to position [57, 0]
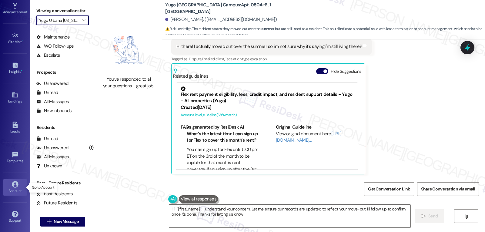
click at [14, 187] on icon at bounding box center [15, 184] width 7 height 7
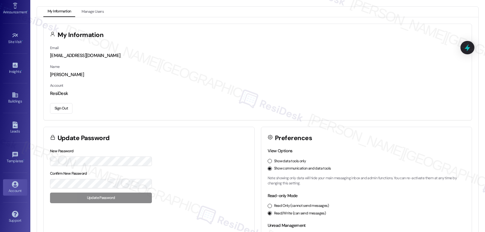
click at [61, 108] on button "Sign Out" at bounding box center [61, 108] width 22 height 11
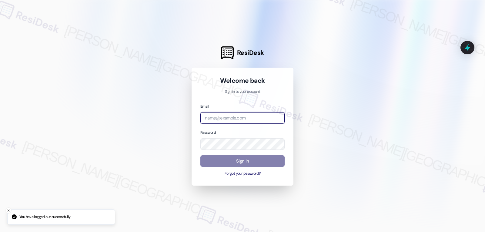
click at [240, 115] on input "email" at bounding box center [243, 118] width 84 height 12
click at [230, 119] on input "email" at bounding box center [243, 118] width 84 height 12
paste input "automated-surveys-willowbridge-jomar.punay@willowbridge.com"
type input "automated-surveys-willowbridge-jomar.punay@willowbridge.com"
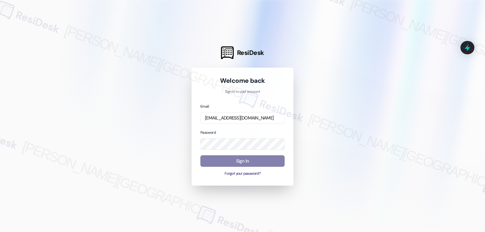
scroll to position [0, 0]
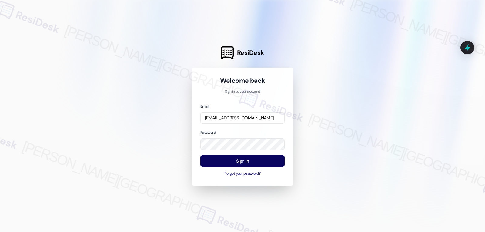
click at [225, 129] on div "Password" at bounding box center [243, 139] width 84 height 21
click at [230, 157] on button "Sign In" at bounding box center [243, 161] width 84 height 12
